Goal: Information Seeking & Learning: Understand process/instructions

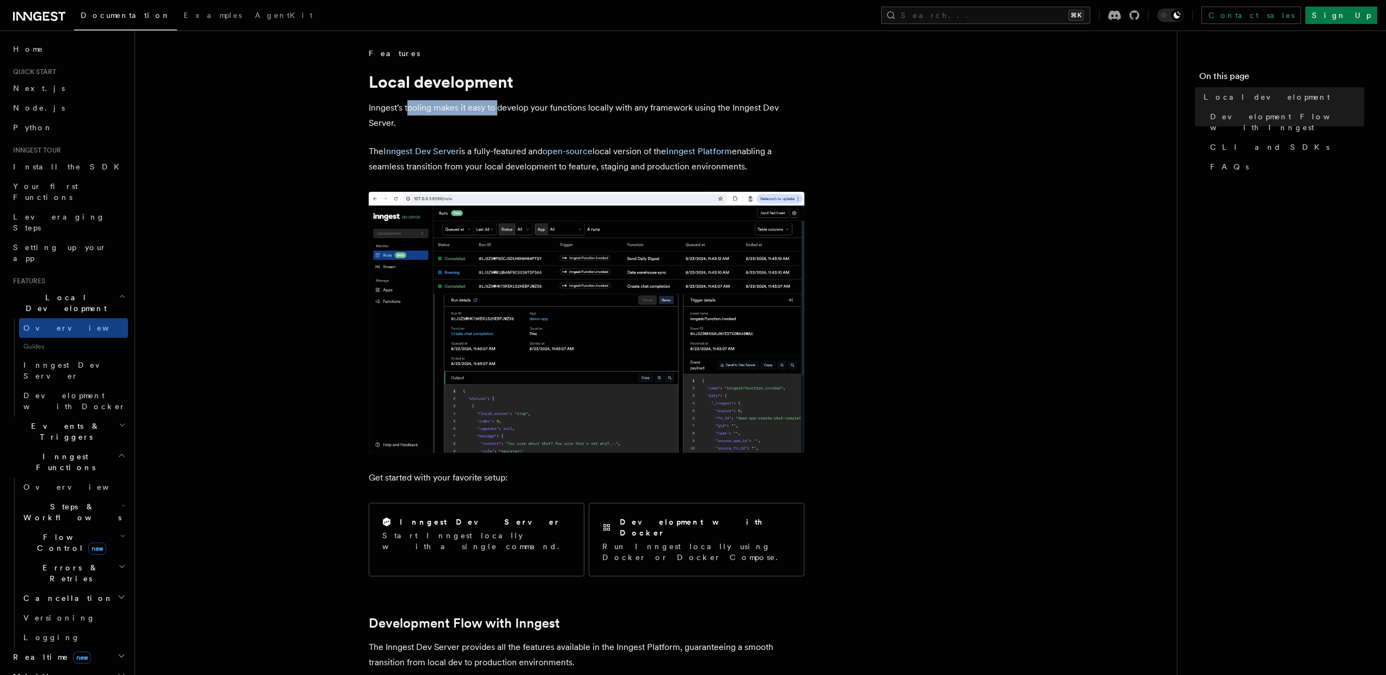
drag, startPoint x: 406, startPoint y: 113, endPoint x: 497, endPoint y: 112, distance: 90.4
click at [497, 112] on p "Inngest's tooling makes it easy to develop your functions locally with any fram…" at bounding box center [587, 115] width 436 height 30
click at [444, 150] on link "Inngest Dev Server" at bounding box center [421, 151] width 76 height 10
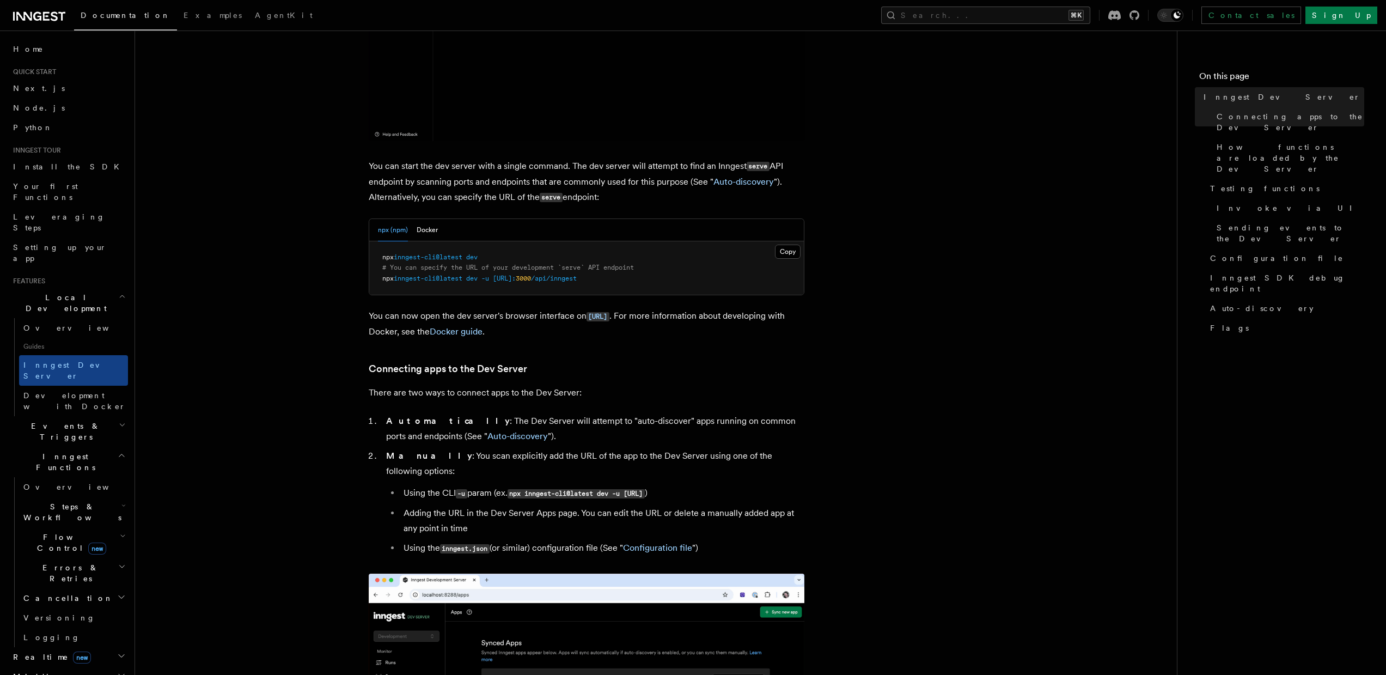
scroll to position [370, 0]
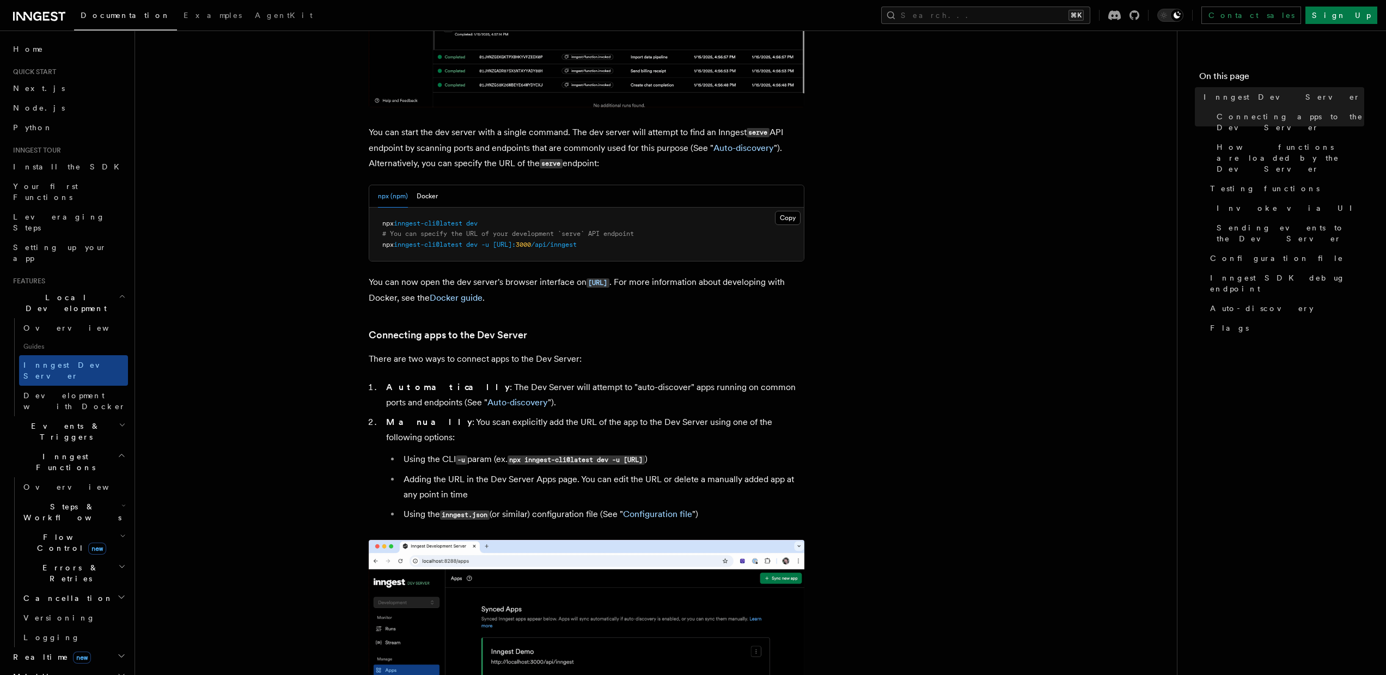
drag, startPoint x: 405, startPoint y: 223, endPoint x: 404, endPoint y: 280, distance: 57.2
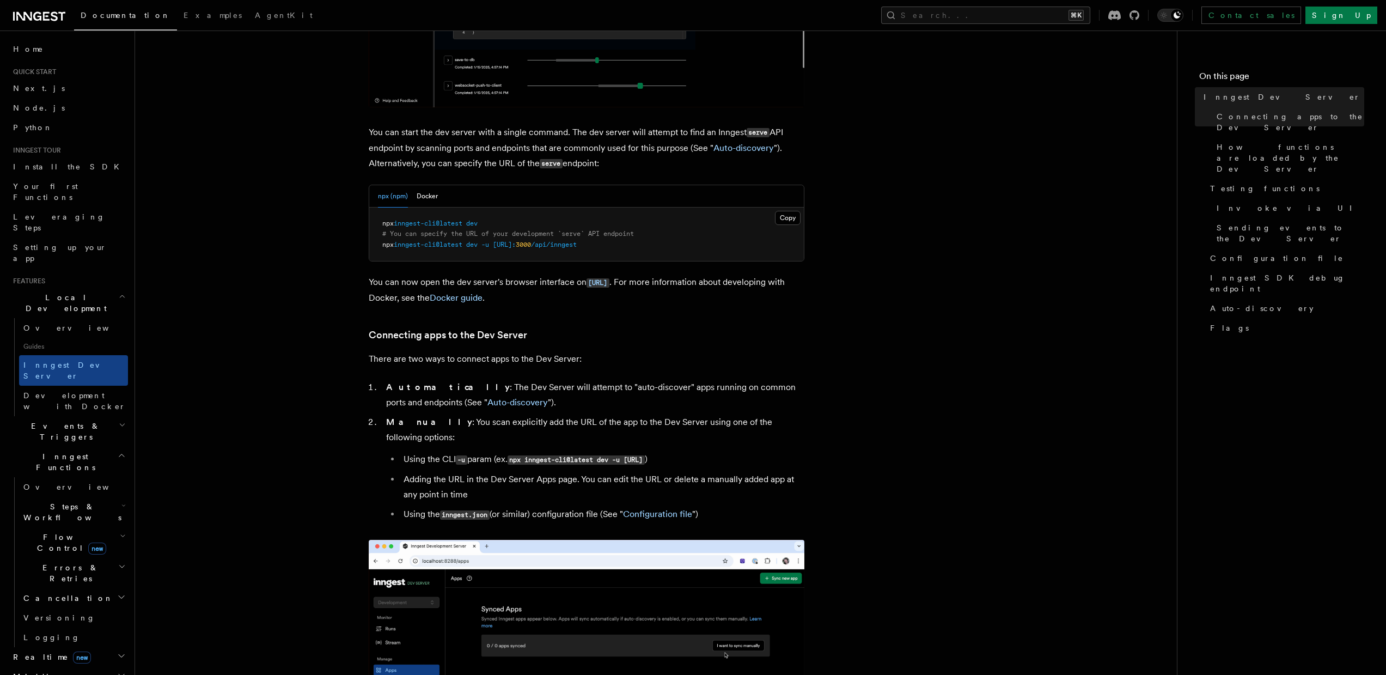
click at [451, 228] on pre "npx inngest-cli@latest dev # You can specify the URL of your development `serve…" at bounding box center [586, 234] width 435 height 54
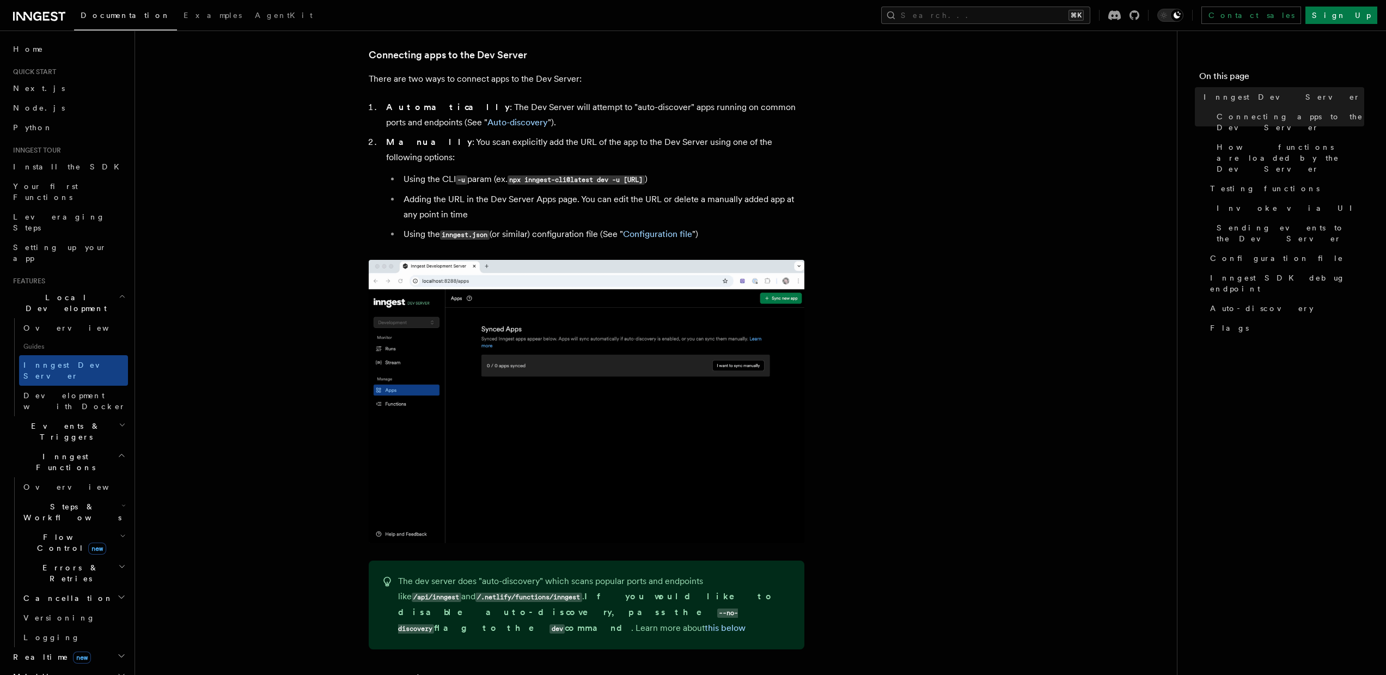
scroll to position [809, 0]
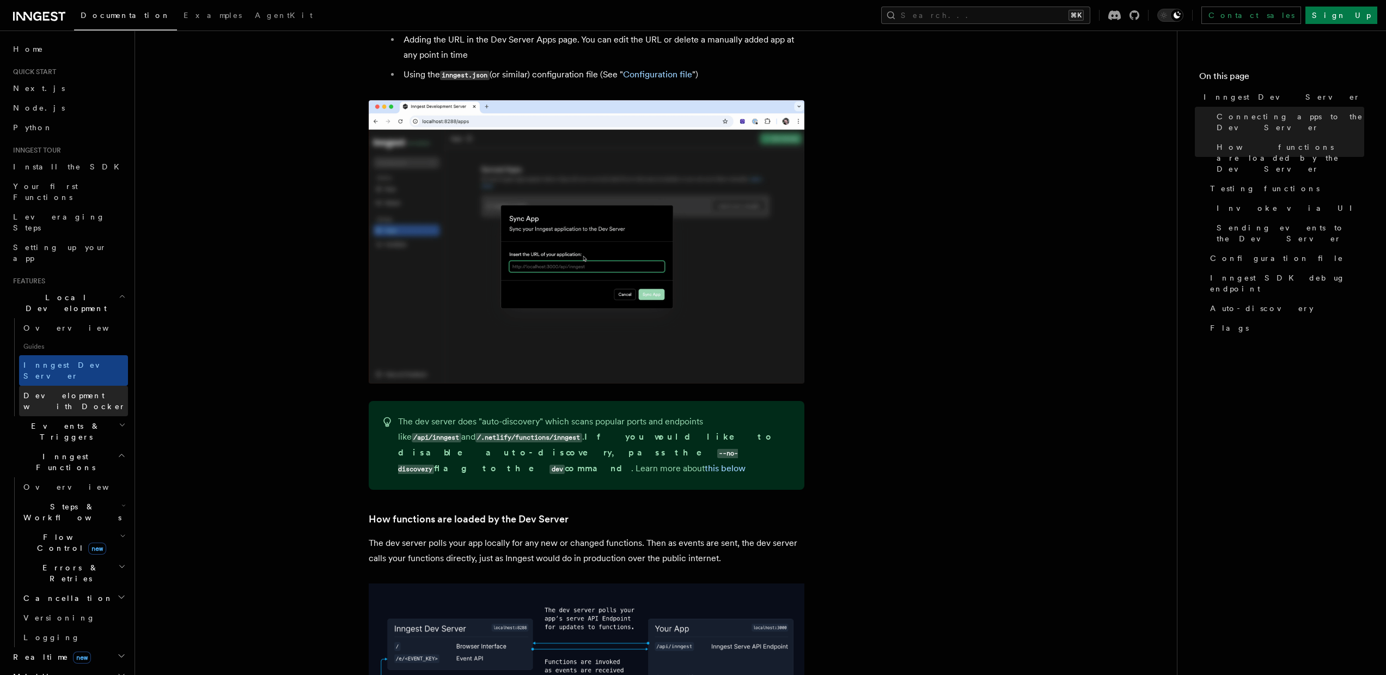
click at [36, 391] on span "Development with Docker" at bounding box center [74, 401] width 102 height 20
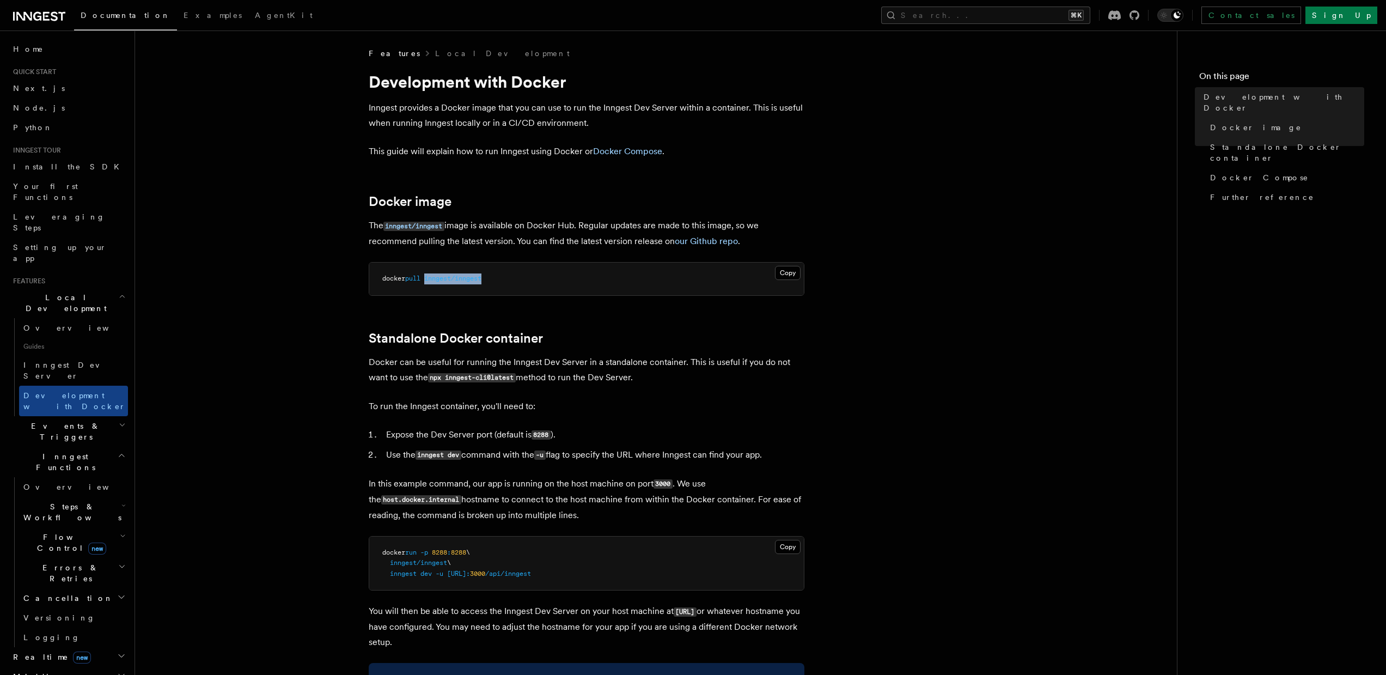
drag, startPoint x: 493, startPoint y: 282, endPoint x: 430, endPoint y: 280, distance: 63.2
click at [430, 280] on pre "docker pull inngest/inngest" at bounding box center [586, 278] width 435 height 33
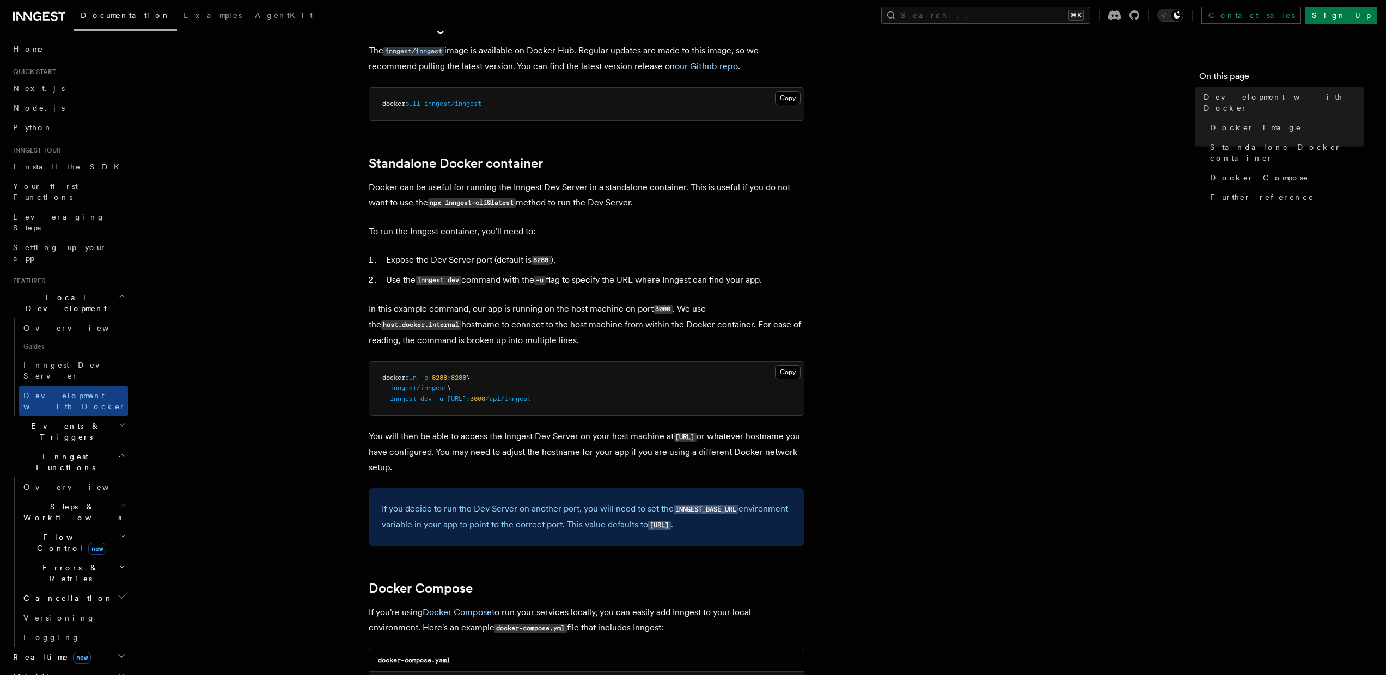
scroll to position [179, 0]
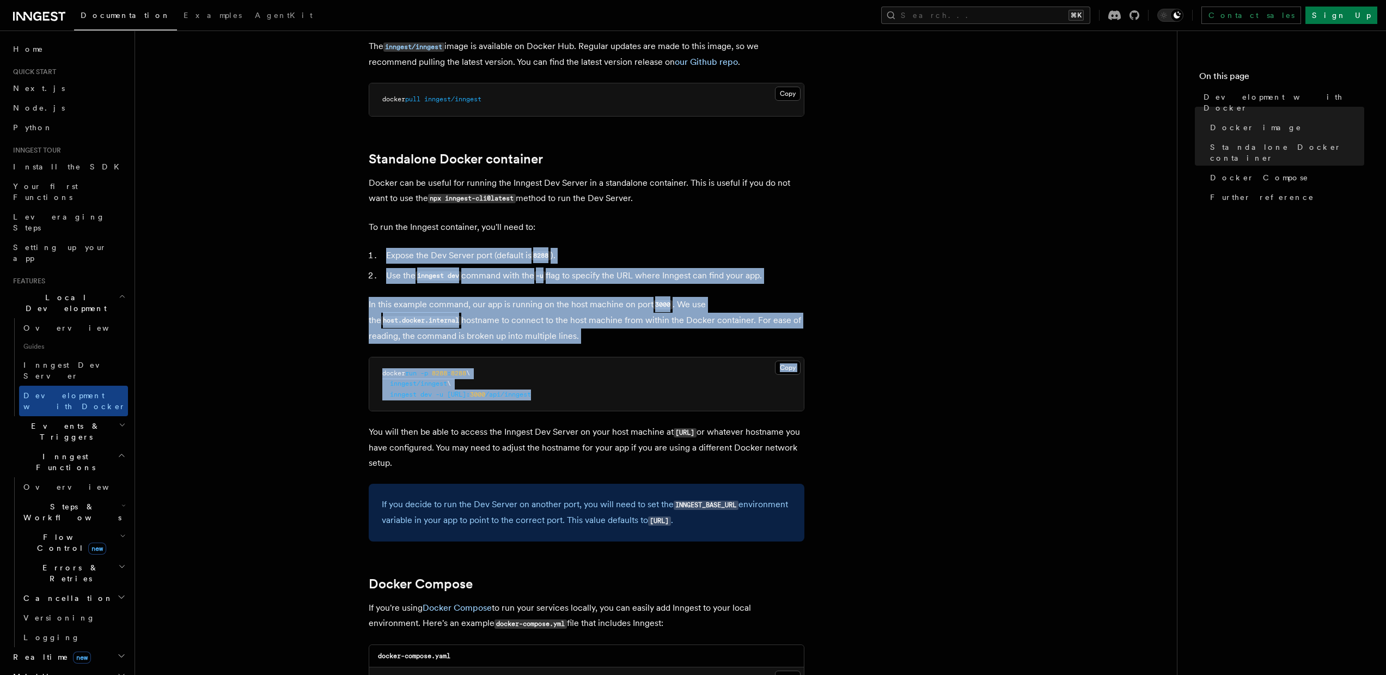
drag, startPoint x: 366, startPoint y: 248, endPoint x: 388, endPoint y: 406, distance: 159.0
click at [389, 405] on article "Features Local Development Development with Docker Inngest provides a Docker im…" at bounding box center [655, 644] width 1007 height 1551
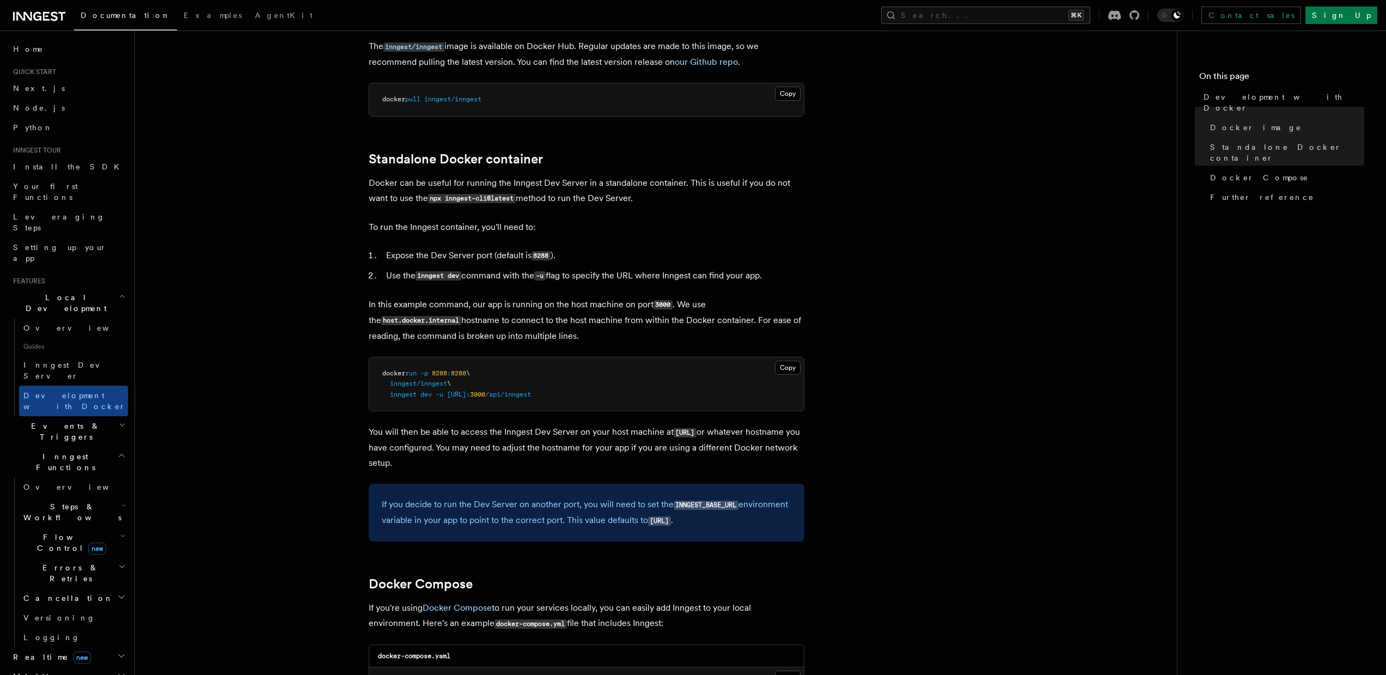
drag, startPoint x: 364, startPoint y: 428, endPoint x: 360, endPoint y: 447, distance: 18.9
click at [364, 429] on article "Features Local Development Development with Docker Inngest provides a Docker im…" at bounding box center [655, 644] width 1007 height 1551
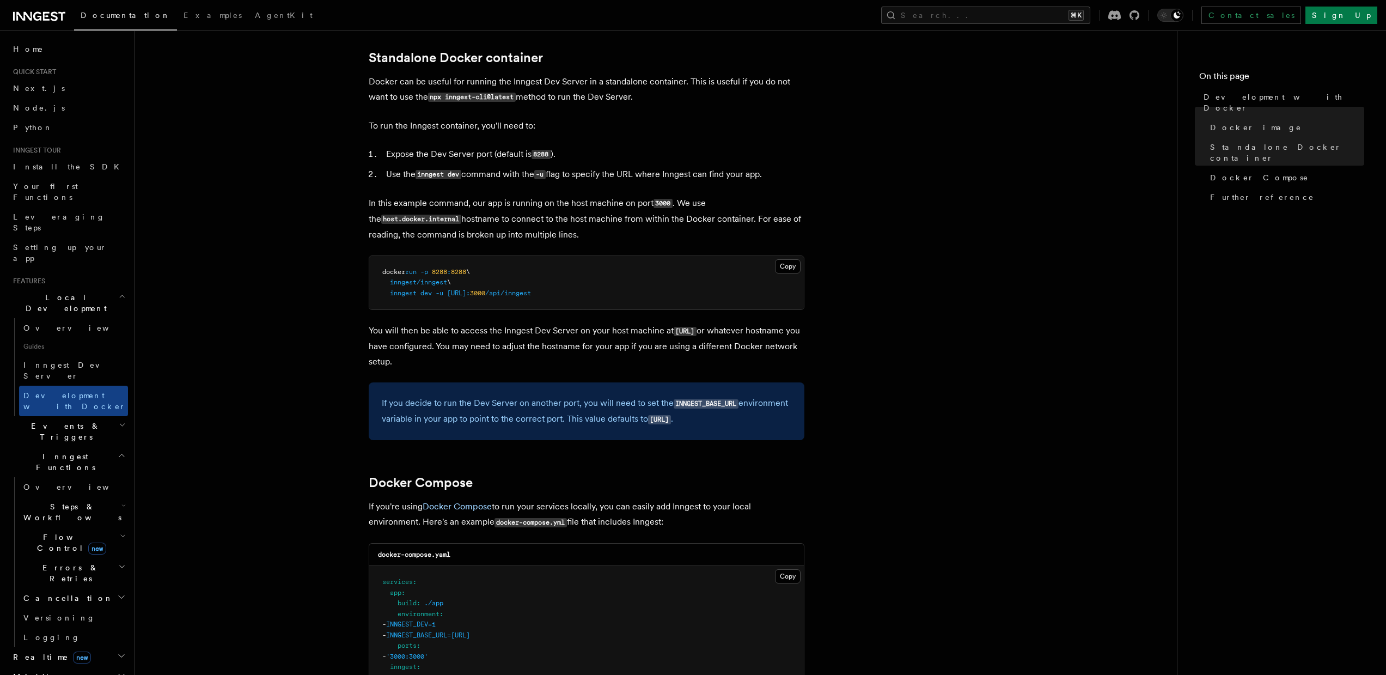
scroll to position [282, 0]
